Goal: Find specific page/section: Find specific page/section

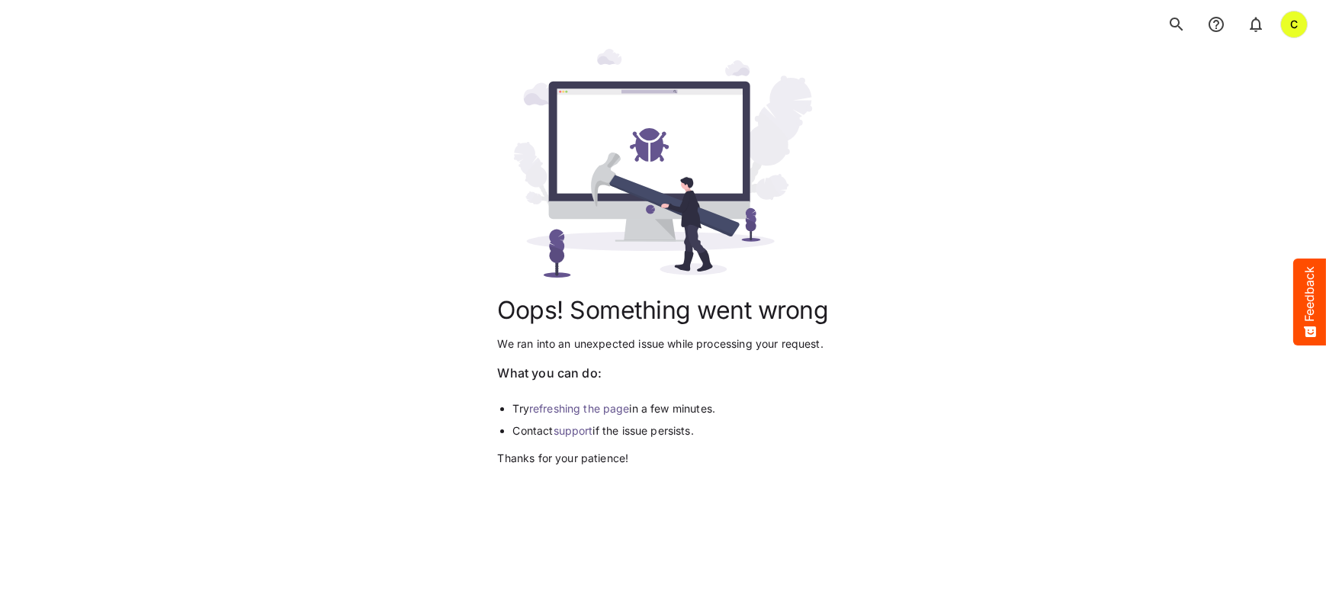
click at [589, 411] on link "refreshing the page" at bounding box center [579, 408] width 101 height 13
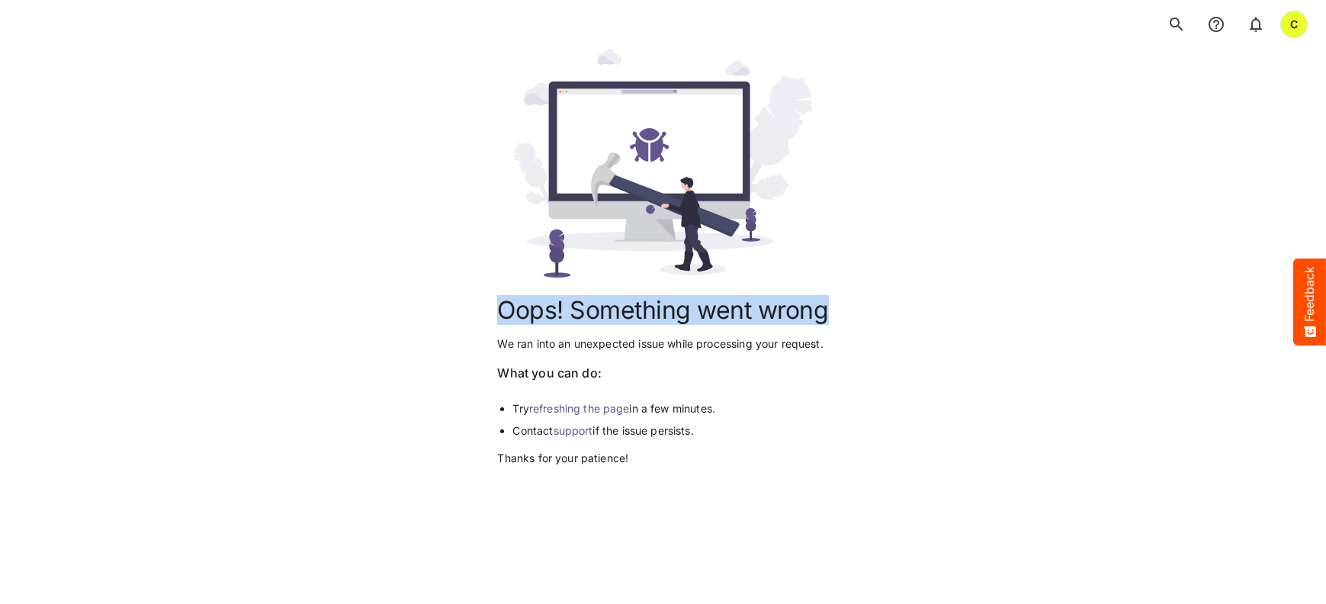
drag, startPoint x: 493, startPoint y: 303, endPoint x: 835, endPoint y: 312, distance: 341.7
click at [835, 312] on div "Oops! Something went wrong We ran into an unexpected issue while processing you…" at bounding box center [662, 257] width 1289 height 417
copy h1 "Oops! Something went wrong"
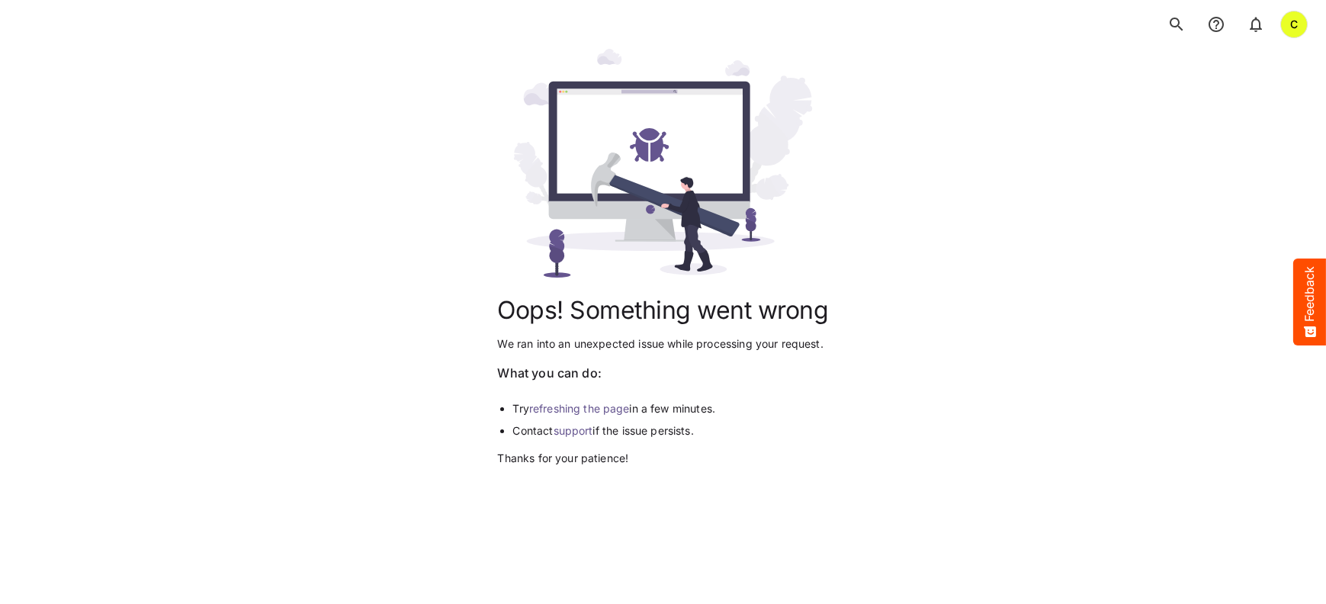
click at [560, 403] on link "refreshing the page" at bounding box center [579, 408] width 101 height 13
